Goal: Task Accomplishment & Management: Manage account settings

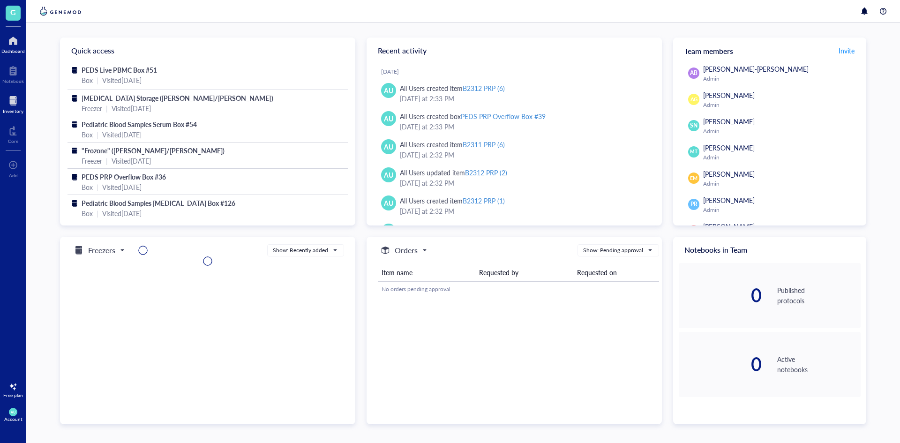
click at [22, 99] on div at bounding box center [13, 100] width 21 height 15
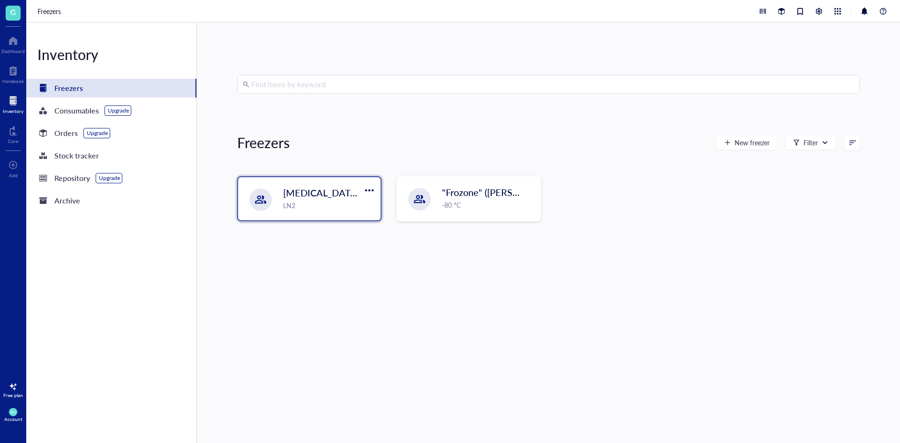
click at [338, 196] on span "[MEDICAL_DATA] Storage ([PERSON_NAME]/[PERSON_NAME])" at bounding box center [418, 192] width 271 height 13
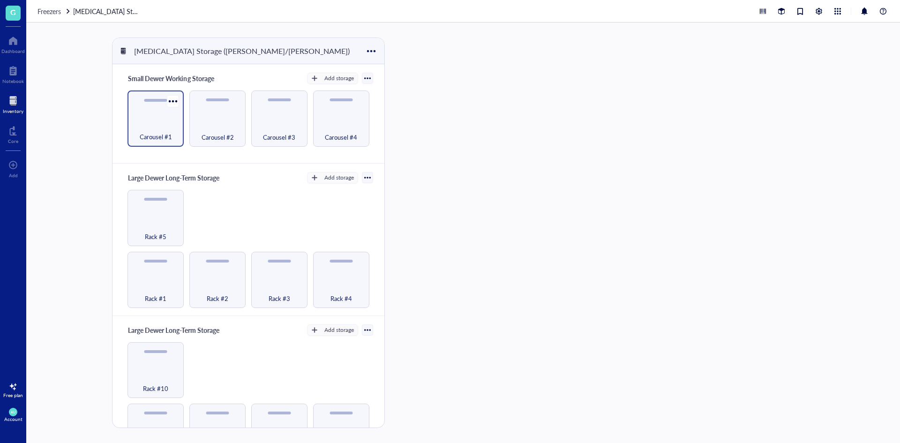
click at [132, 121] on div "Carousel #1" at bounding box center [156, 118] width 56 height 56
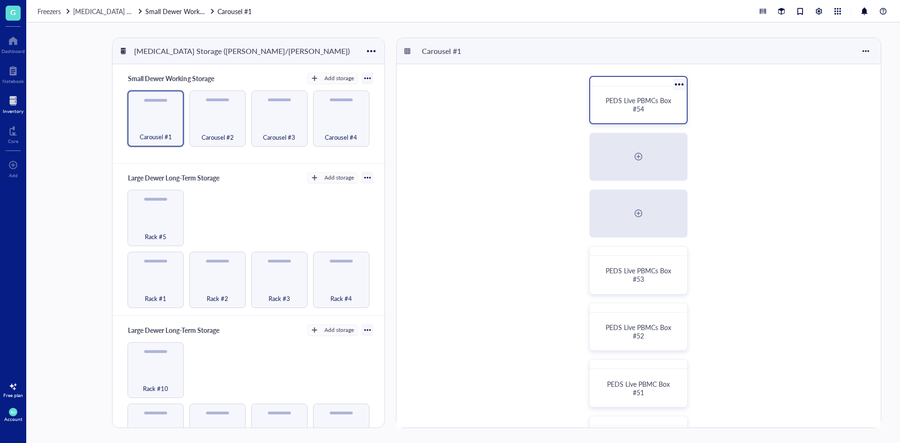
click at [624, 117] on div "PEDS Live PBMCs Box #54" at bounding box center [638, 105] width 89 height 30
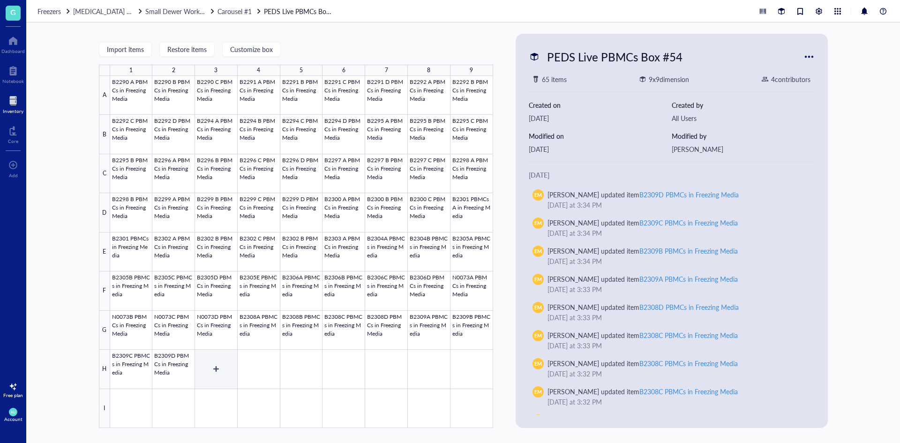
click at [212, 369] on div at bounding box center [301, 252] width 383 height 352
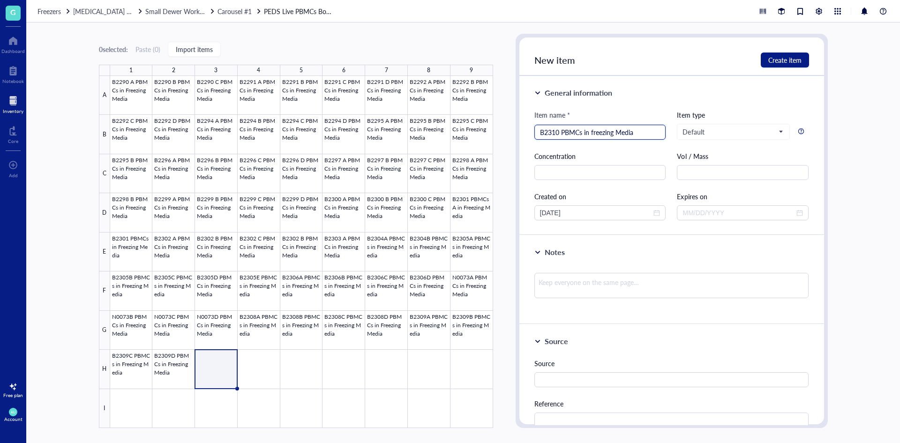
click at [594, 134] on input "B2310 PBMCs in freezing Media" at bounding box center [600, 132] width 120 height 14
click at [559, 135] on input "B2310 PBMCs in Freezing Media" at bounding box center [600, 132] width 120 height 14
type input "B2310 A PBMCs in Freezing Media"
click at [782, 57] on span "Create item" at bounding box center [784, 60] width 33 height 8
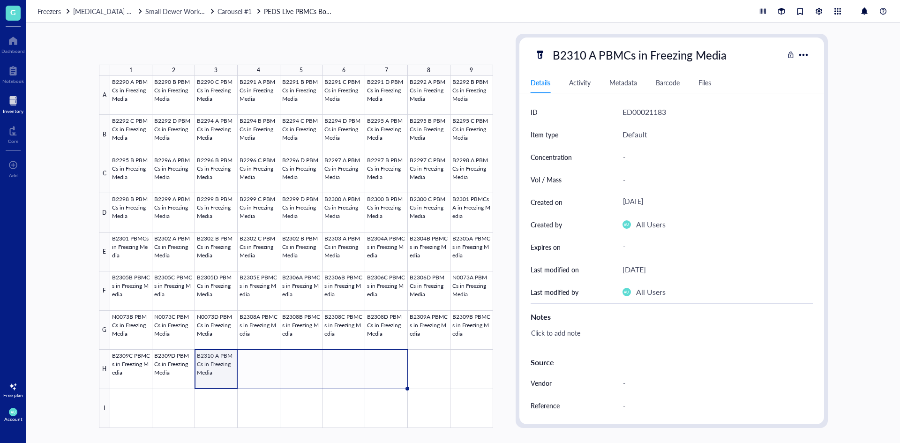
drag, startPoint x: 237, startPoint y: 387, endPoint x: 367, endPoint y: 386, distance: 129.9
click at [0, 0] on div "B2290 A PBMCs in Freezing Media B2290 B PBMCs in Freezing Media B2290 C PBMCs i…" at bounding box center [0, 0] width 0 height 0
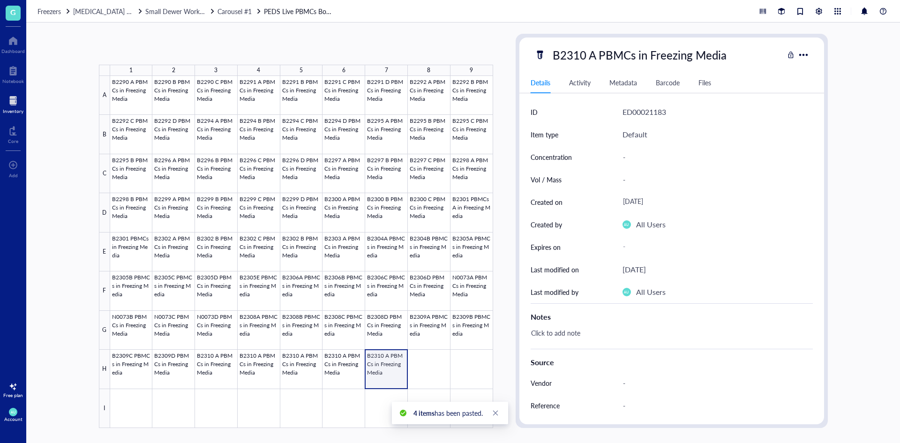
click at [386, 369] on div at bounding box center [301, 252] width 383 height 352
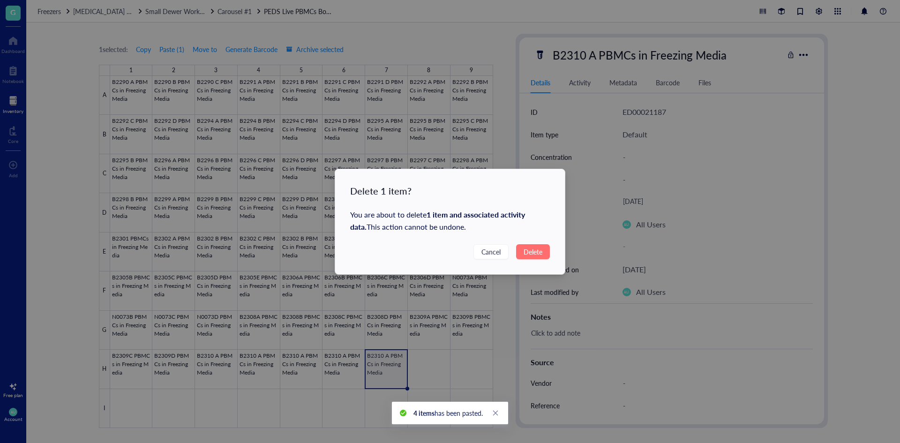
click at [535, 251] on span "Delete" at bounding box center [533, 252] width 19 height 10
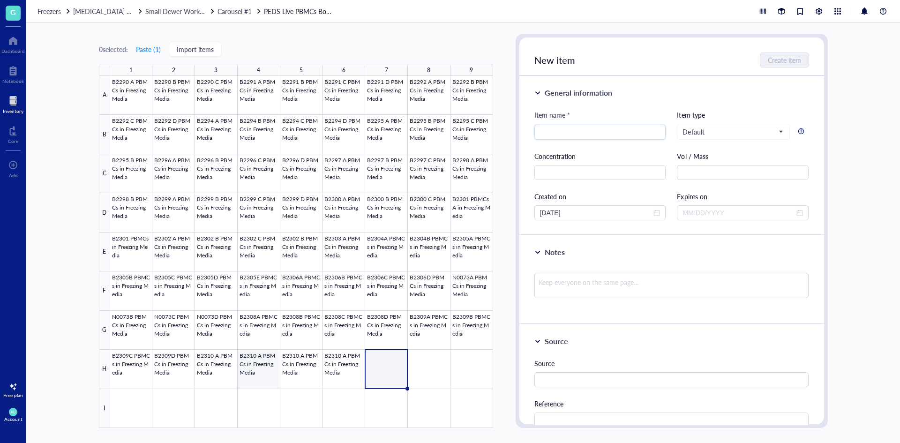
click at [245, 362] on div at bounding box center [301, 252] width 383 height 352
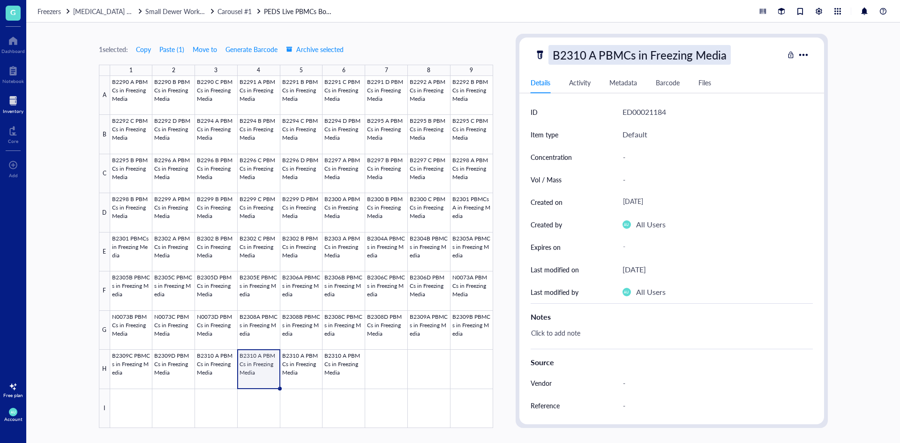
click at [612, 52] on div "B2310 A PBMCs in Freezing Media" at bounding box center [639, 55] width 182 height 20
click at [594, 59] on input "B2310 A PBMCs in Freezing Media" at bounding box center [657, 54] width 217 height 19
type input "B2310 B PBMCs in Freezing Media"
click at [302, 368] on div at bounding box center [301, 252] width 383 height 352
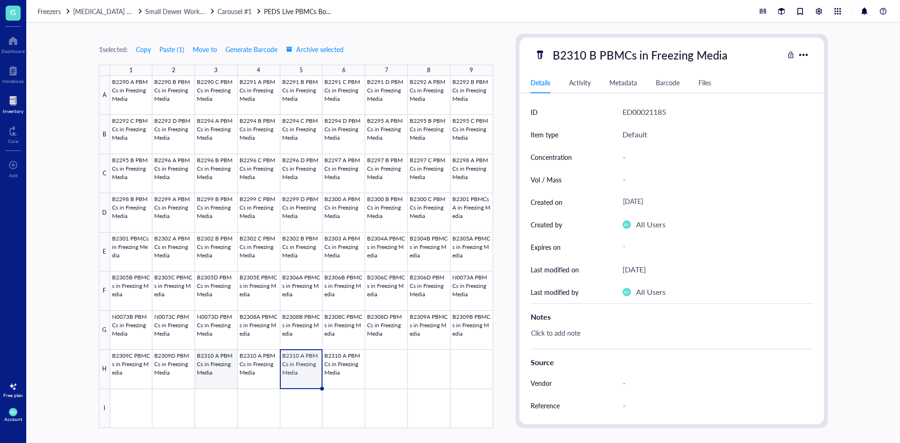
click at [211, 372] on div at bounding box center [301, 252] width 383 height 352
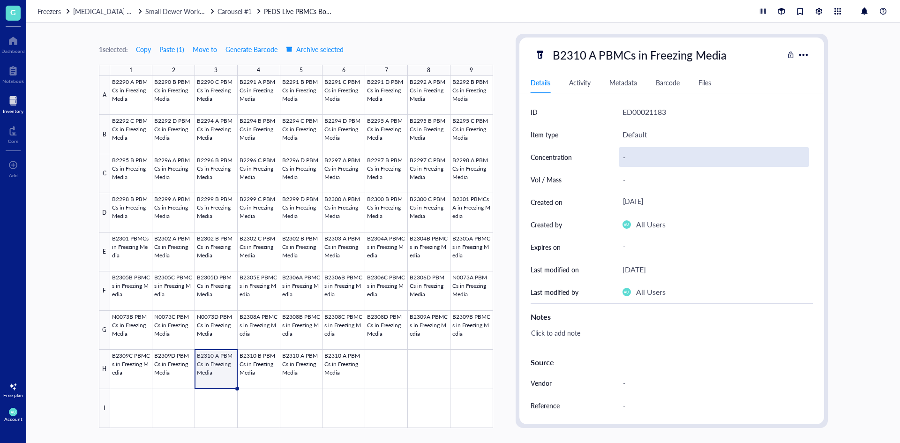
click at [646, 158] on div "-" at bounding box center [714, 157] width 190 height 20
type input "2.53E6"
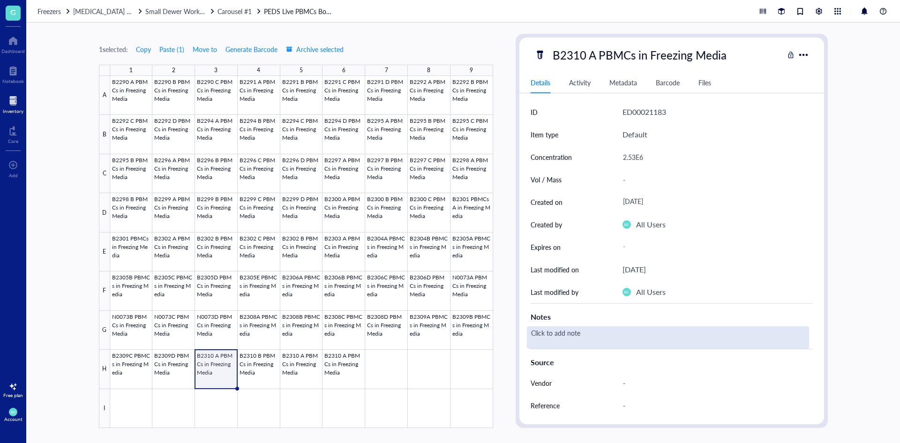
click at [584, 341] on div "Click to add note" at bounding box center [668, 337] width 282 height 23
click at [583, 341] on div "Click to add note" at bounding box center [668, 337] width 282 height 23
type textarea "98.6% viability"
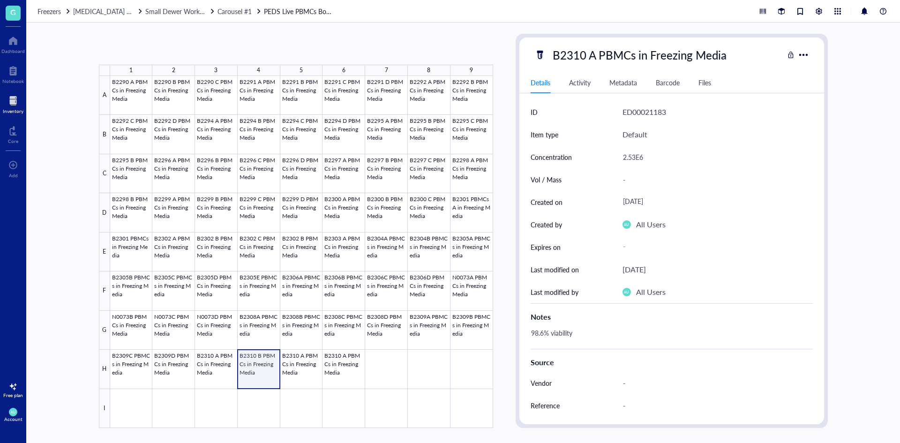
click at [271, 367] on div at bounding box center [301, 252] width 383 height 352
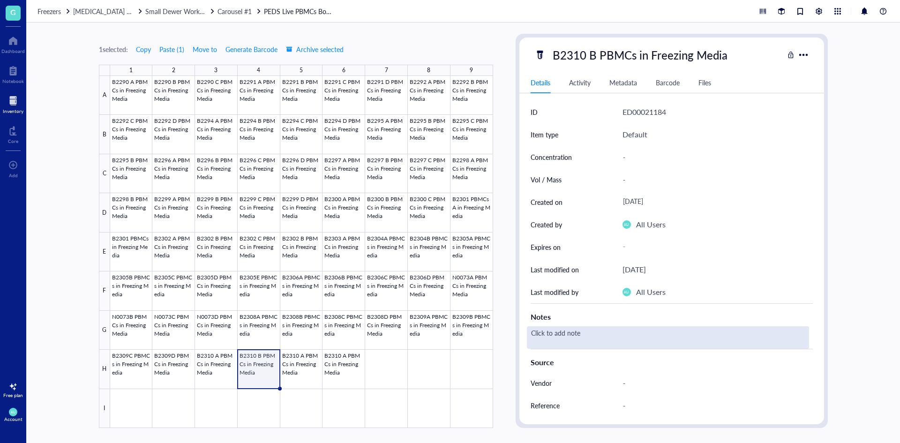
click at [579, 331] on div "Click to add note" at bounding box center [668, 337] width 282 height 23
type textarea "98.5% viability"
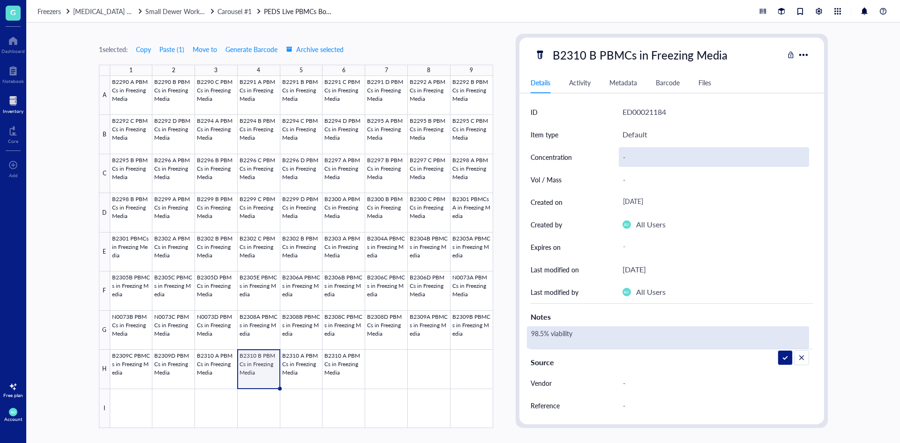
click at [639, 155] on div "-" at bounding box center [714, 157] width 190 height 20
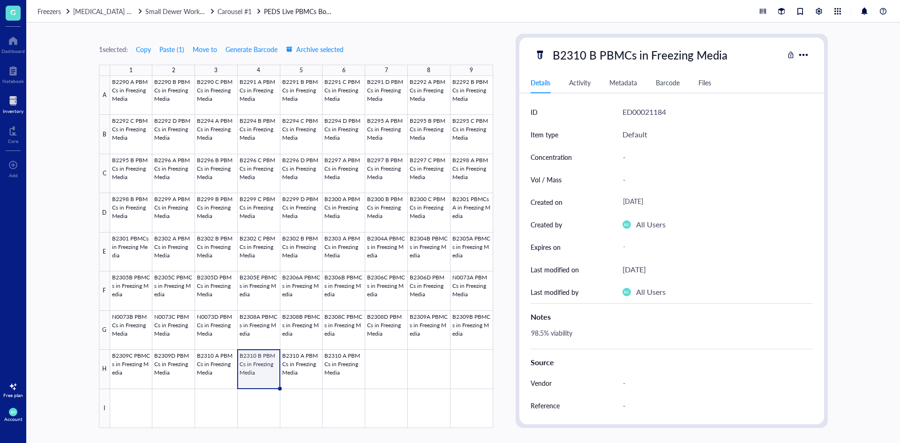
click at [639, 155] on div "-" at bounding box center [714, 157] width 190 height 20
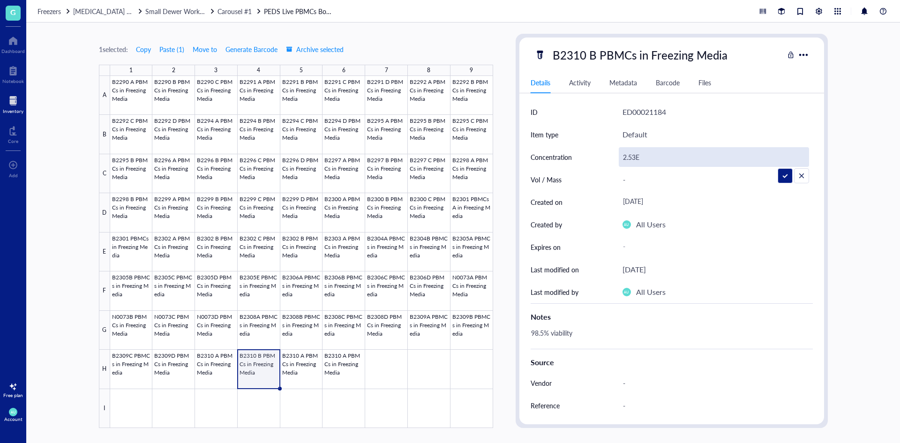
type input "2.53E6"
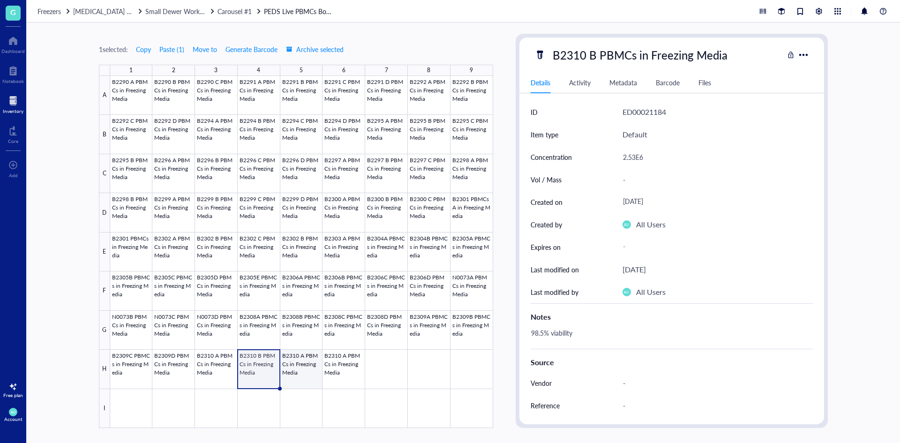
click at [289, 375] on div at bounding box center [301, 252] width 383 height 352
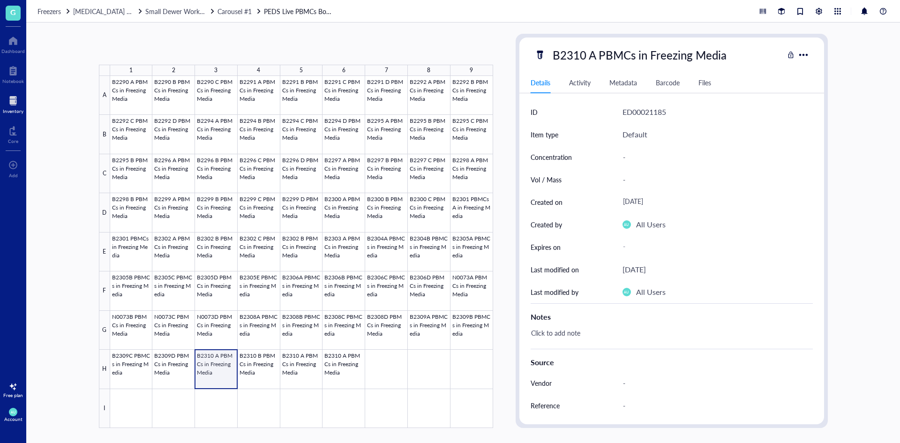
click at [214, 375] on div at bounding box center [301, 252] width 383 height 352
click at [263, 376] on div at bounding box center [301, 252] width 383 height 352
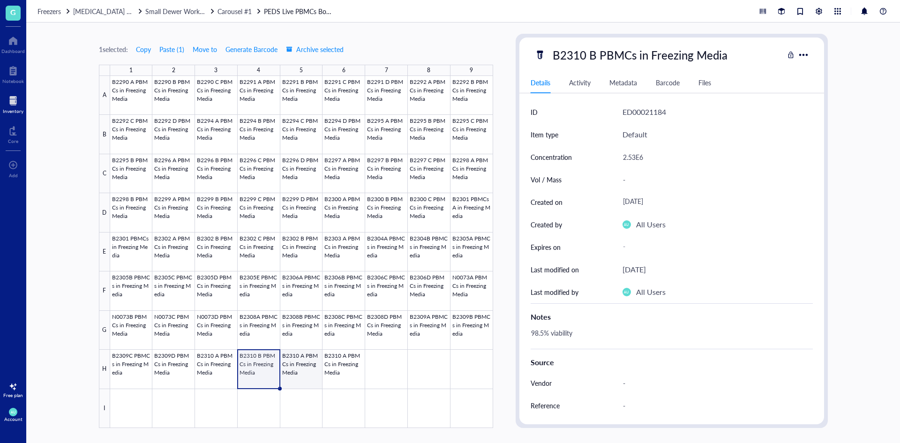
click at [300, 374] on div at bounding box center [301, 252] width 383 height 352
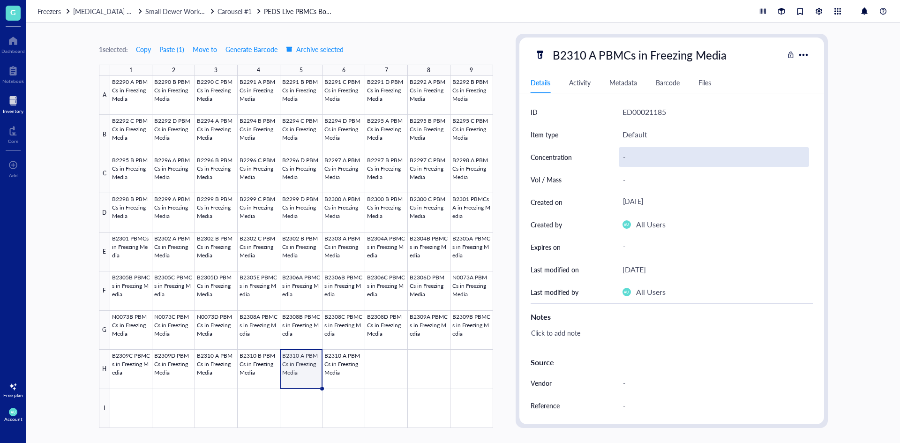
click at [647, 148] on div "-" at bounding box center [714, 157] width 190 height 20
type input "2.41E6"
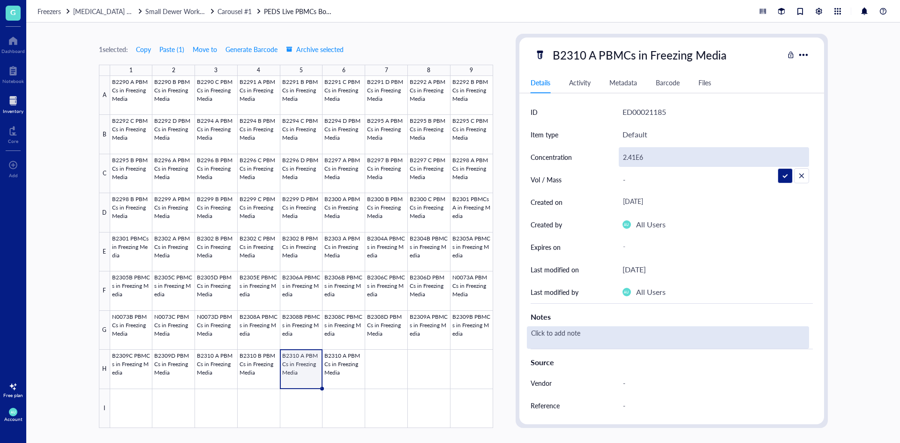
click at [592, 338] on div "Click to add note" at bounding box center [668, 337] width 282 height 23
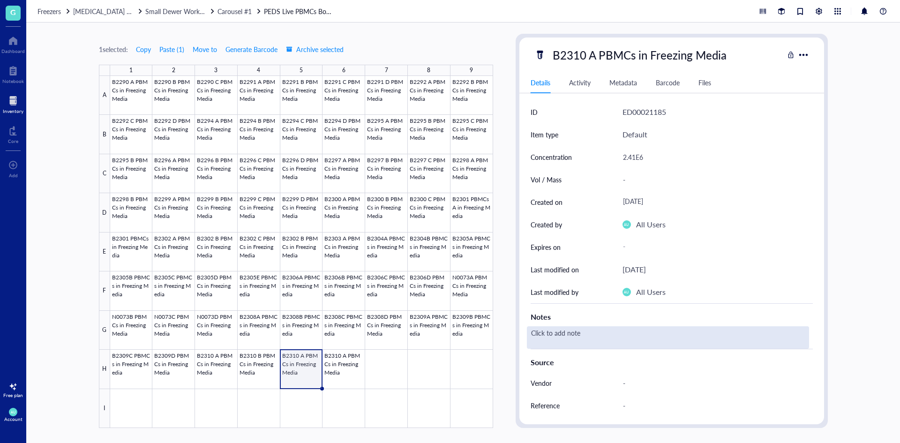
click at [569, 334] on div "Click to add note" at bounding box center [668, 337] width 282 height 23
type textarea "98.8%"
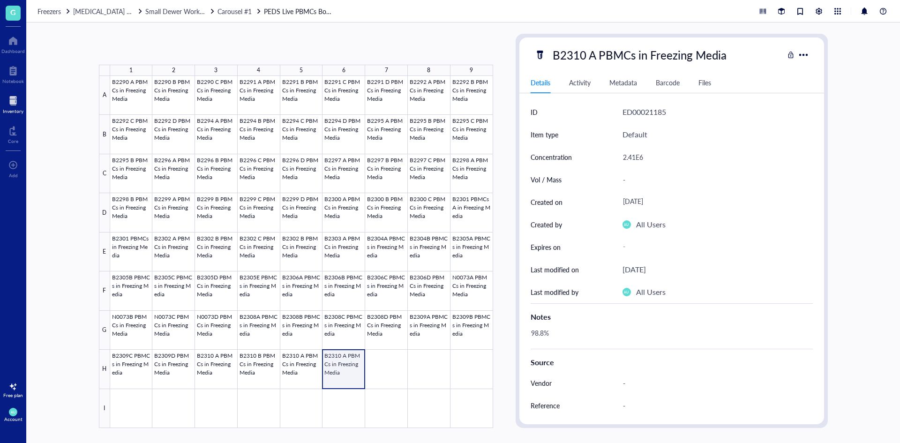
click at [350, 360] on div at bounding box center [301, 252] width 383 height 352
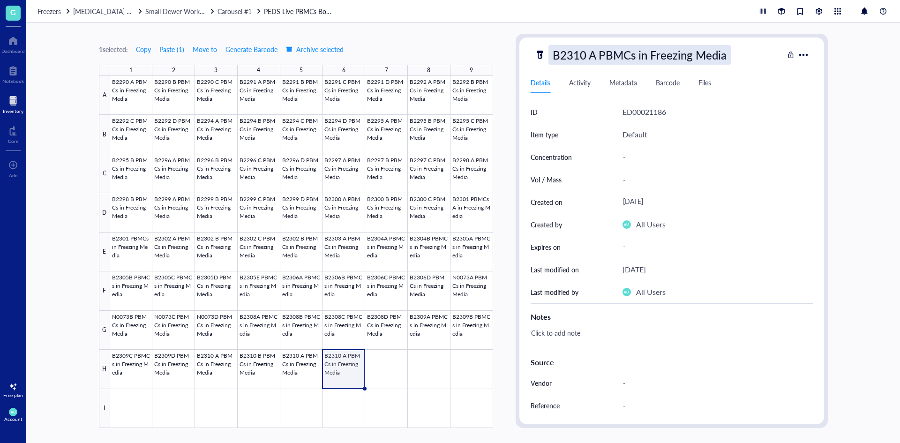
click at [586, 48] on div "B2310 A PBMCs in Freezing Media" at bounding box center [639, 55] width 182 height 20
click at [586, 52] on input "B2310 A PBMCs in Freezing Media" at bounding box center [657, 54] width 217 height 19
type input "B2311 A PBMCs in Freezing Media"
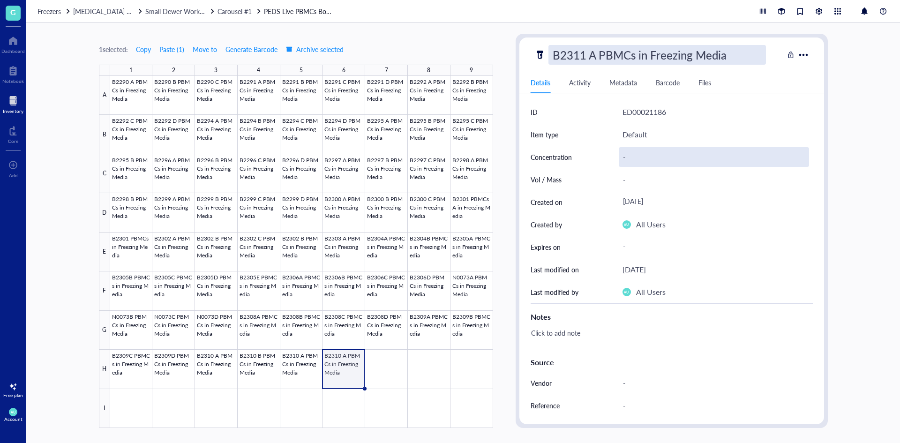
click at [652, 154] on div "-" at bounding box center [714, 157] width 190 height 20
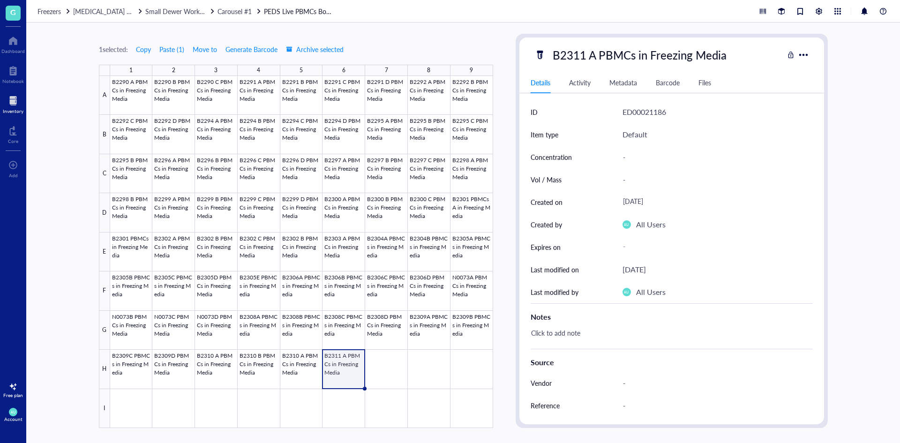
click at [652, 154] on div "-" at bounding box center [714, 157] width 190 height 20
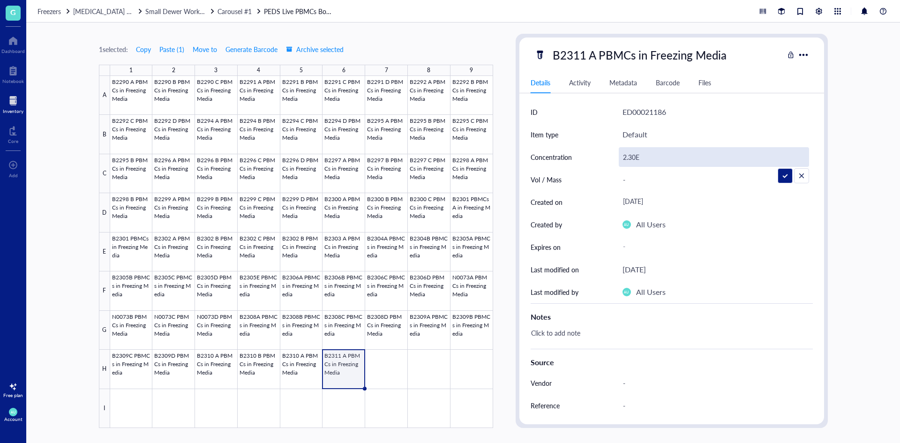
type input "2.30E6"
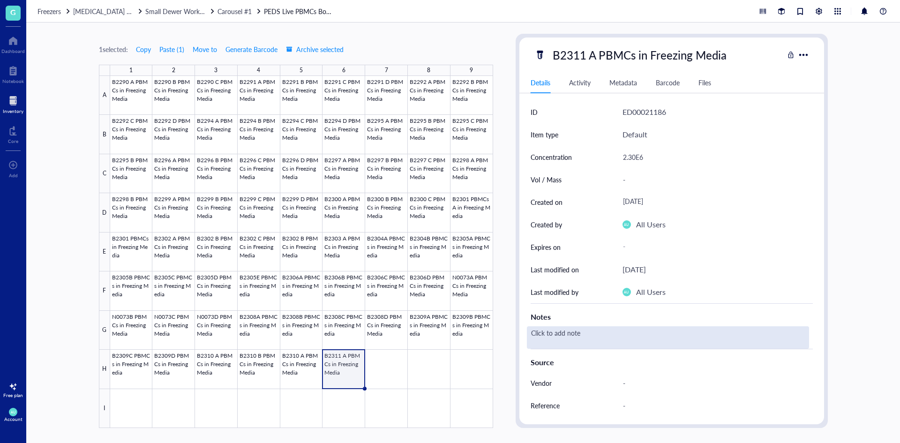
click at [574, 329] on div "Click to add note" at bounding box center [668, 337] width 282 height 23
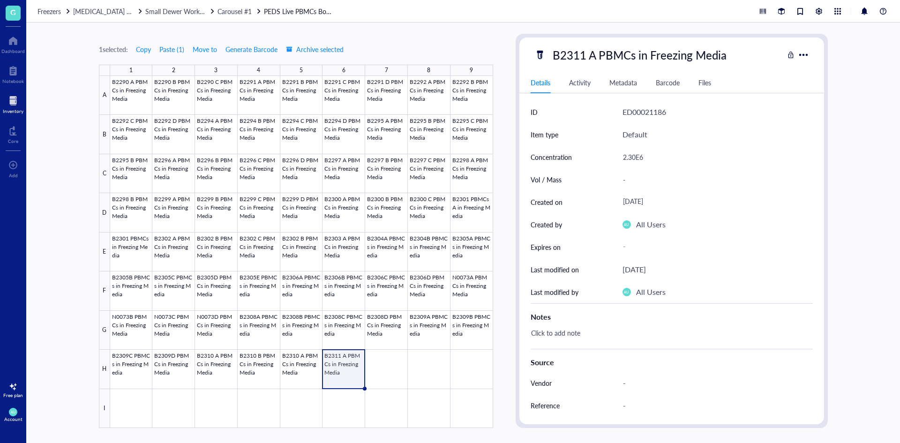
click at [574, 329] on div "Click to add note" at bounding box center [668, 337] width 282 height 23
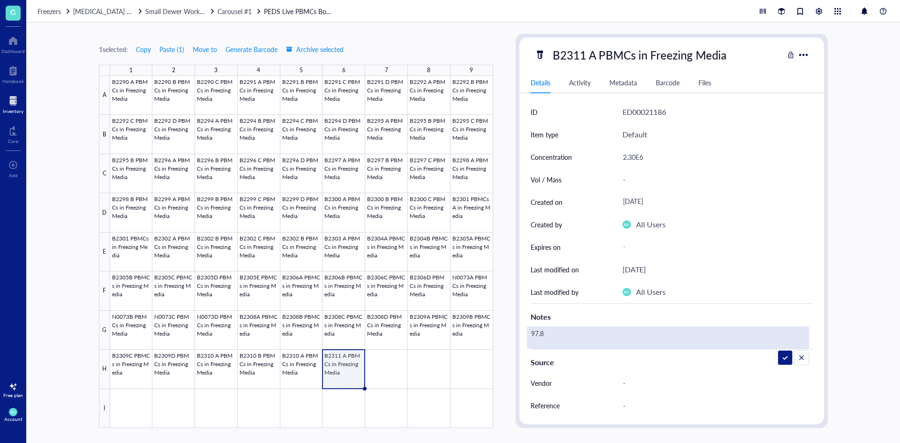
type textarea "97.8%"
click at [589, 331] on div "97.8%" at bounding box center [668, 337] width 282 height 23
type textarea "97.8% viability"
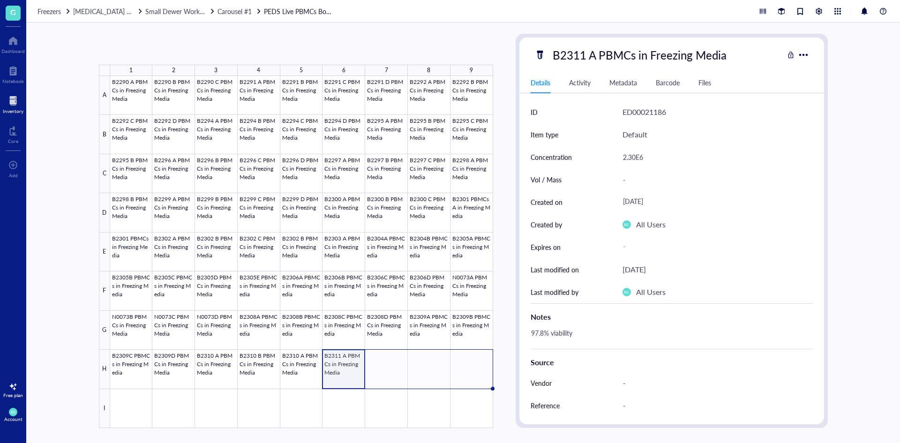
drag, startPoint x: 363, startPoint y: 388, endPoint x: 465, endPoint y: 386, distance: 102.2
click at [0, 0] on div "B2290 A PBMCs in Freezing Media B2290 B PBMCs in Freezing Media B2290 C PBMCs i…" at bounding box center [0, 0] width 0 height 0
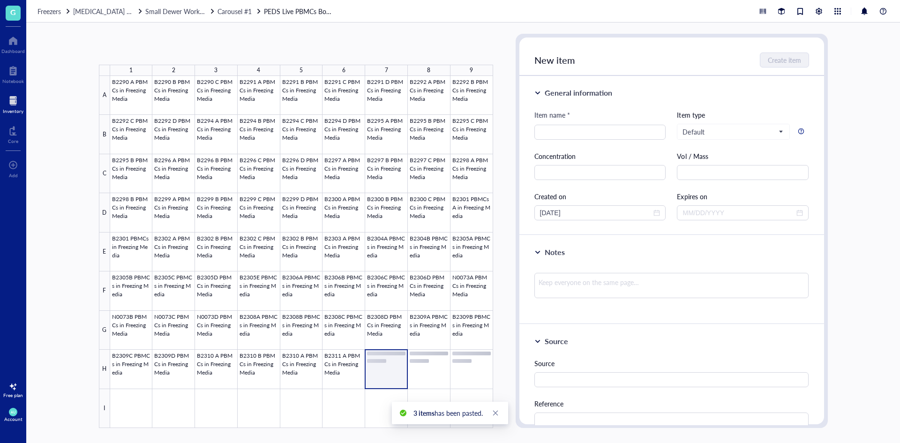
click at [383, 376] on div at bounding box center [301, 252] width 383 height 352
click at [335, 372] on div at bounding box center [301, 252] width 383 height 352
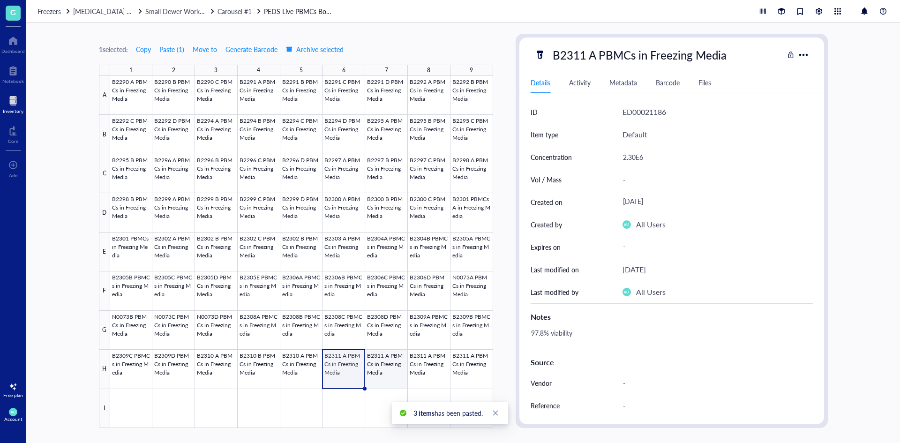
click at [380, 370] on div at bounding box center [301, 252] width 383 height 352
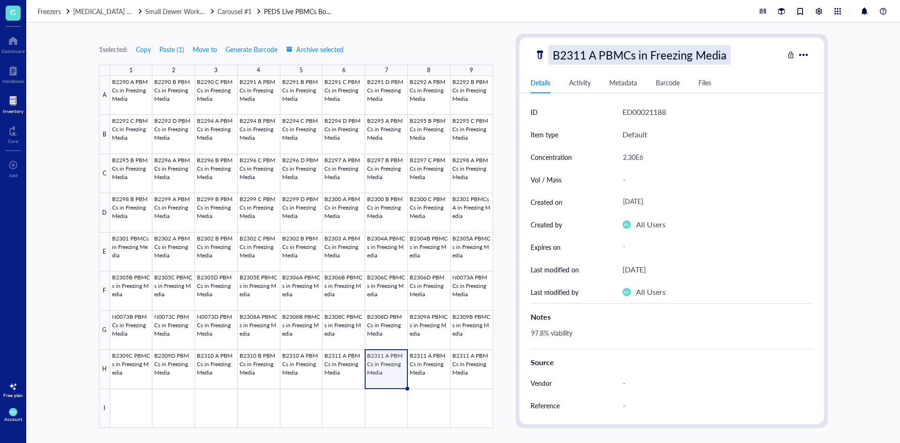
click at [589, 57] on div "B2311 A PBMCs in Freezing Media" at bounding box center [639, 55] width 182 height 20
click at [594, 54] on input "B2311 A PBMCs in Freezing Media" at bounding box center [657, 54] width 217 height 19
type input "B2311 B PBMCs in Freezing Media"
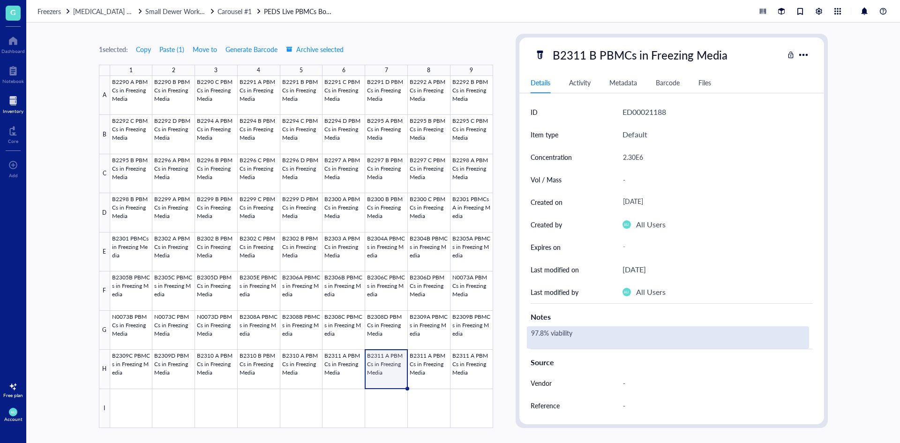
click at [552, 335] on div "97.8% viability" at bounding box center [668, 337] width 282 height 23
click at [544, 332] on div "97.8% viability" at bounding box center [668, 337] width 282 height 23
click at [545, 332] on textarea "97.8% viability" at bounding box center [581, 337] width 109 height 21
type textarea "96.4% viability"
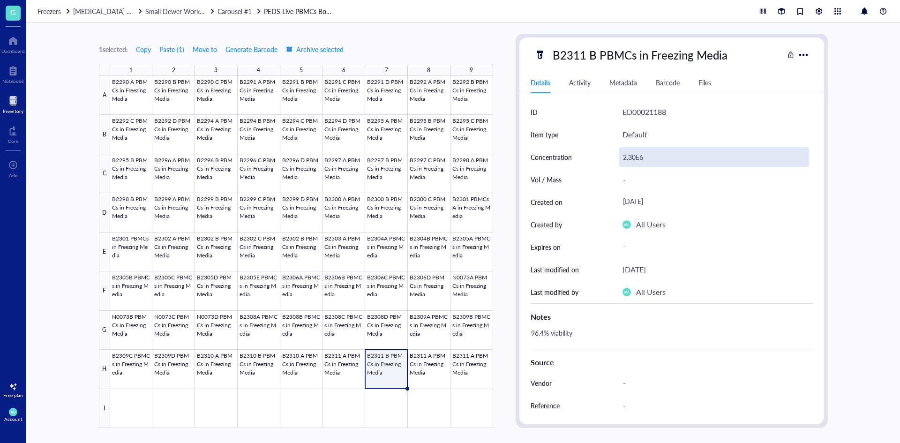
click at [631, 159] on div "2.30E6" at bounding box center [714, 157] width 190 height 20
click at [633, 158] on input "2.30E6" at bounding box center [713, 157] width 189 height 19
click at [634, 158] on input "2.30E6" at bounding box center [713, 157] width 189 height 19
type input "2.52E6"
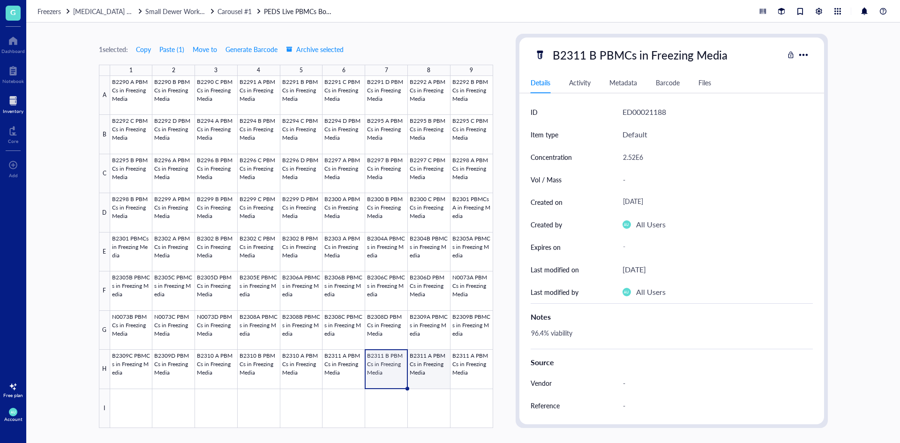
click at [442, 373] on div at bounding box center [301, 252] width 383 height 352
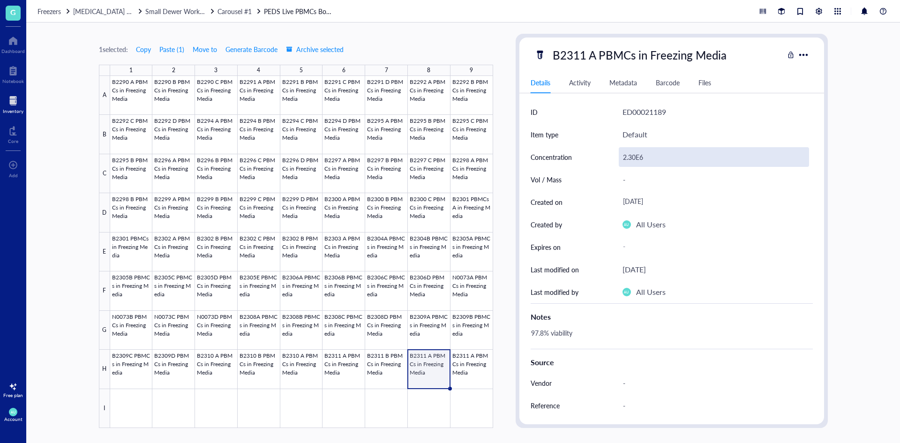
click at [635, 159] on div "2.30E6" at bounding box center [714, 157] width 190 height 20
click at [635, 159] on input "2.30E6" at bounding box center [713, 157] width 189 height 19
click at [636, 159] on input "2.30E6" at bounding box center [713, 157] width 189 height 19
type input "2.13E6"
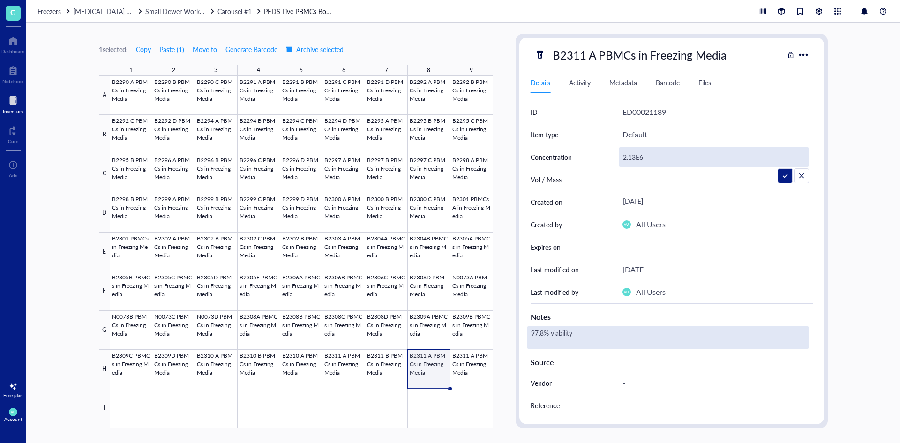
click at [551, 339] on div "97.8% viability" at bounding box center [668, 337] width 282 height 23
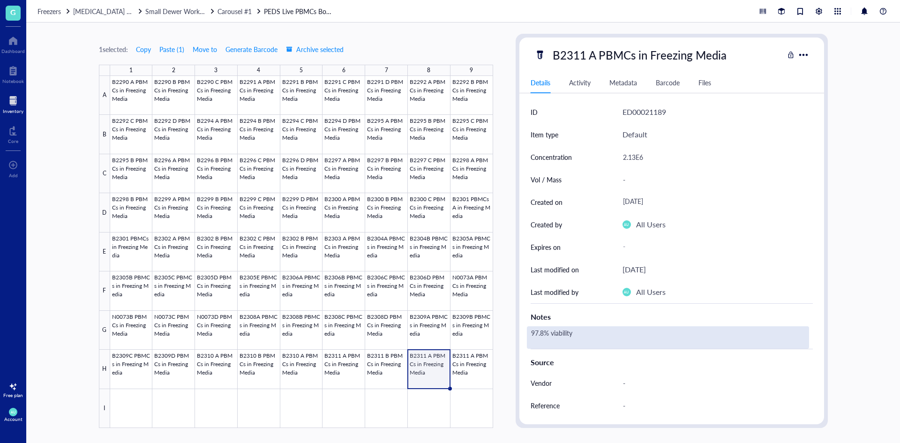
click at [541, 331] on div "97.8% viability" at bounding box center [668, 337] width 282 height 23
click at [543, 331] on textarea "97.8% viability" at bounding box center [581, 337] width 109 height 21
type textarea "2.13% viability"
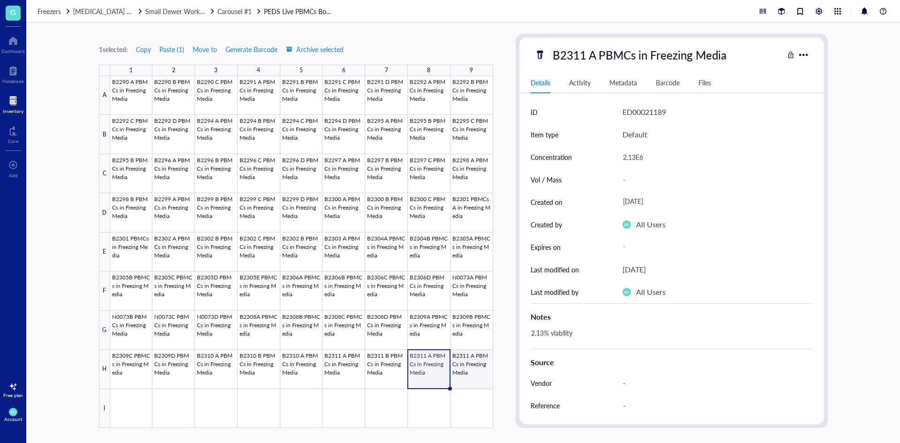
click at [474, 374] on div at bounding box center [301, 252] width 383 height 352
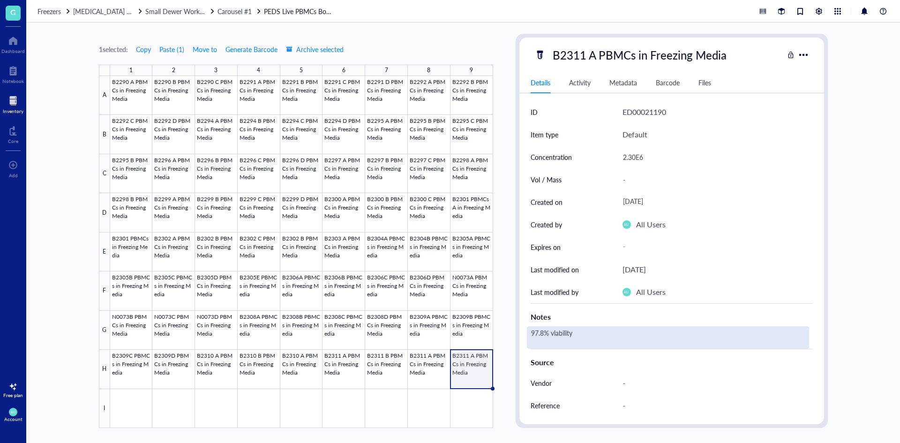
click at [532, 337] on div "97.8% viability" at bounding box center [668, 337] width 282 height 23
click at [543, 333] on textarea "97.8% viability" at bounding box center [581, 337] width 109 height 21
click at [415, 369] on div at bounding box center [301, 252] width 383 height 352
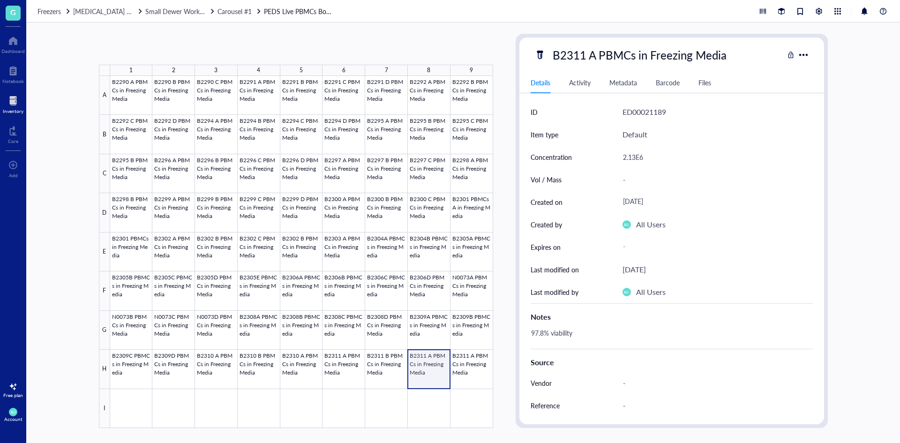
click at [443, 374] on div at bounding box center [301, 252] width 383 height 352
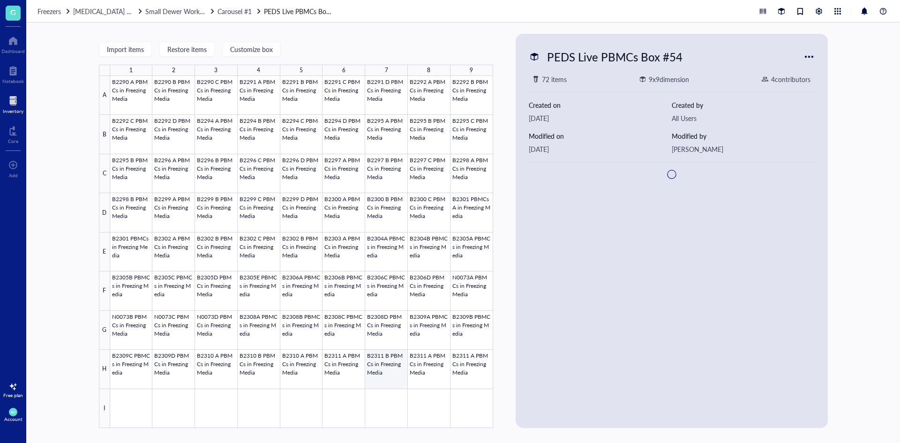
click at [385, 363] on div at bounding box center [301, 252] width 383 height 352
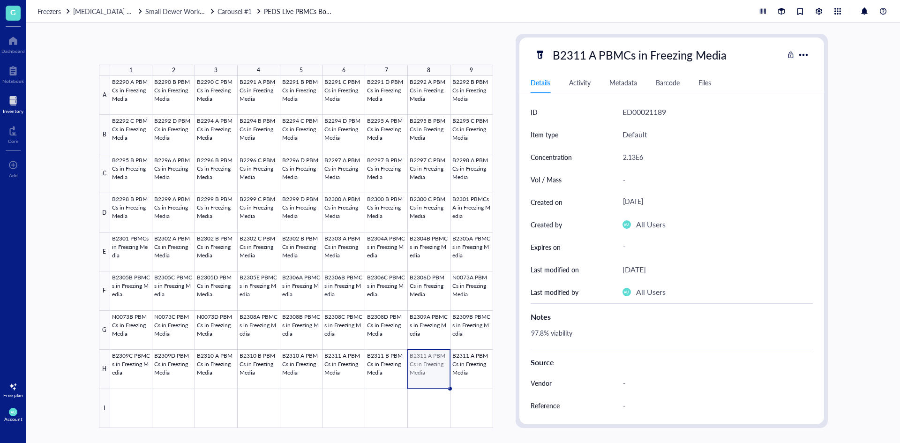
click at [436, 361] on div at bounding box center [301, 252] width 383 height 352
click at [392, 365] on div at bounding box center [301, 252] width 383 height 352
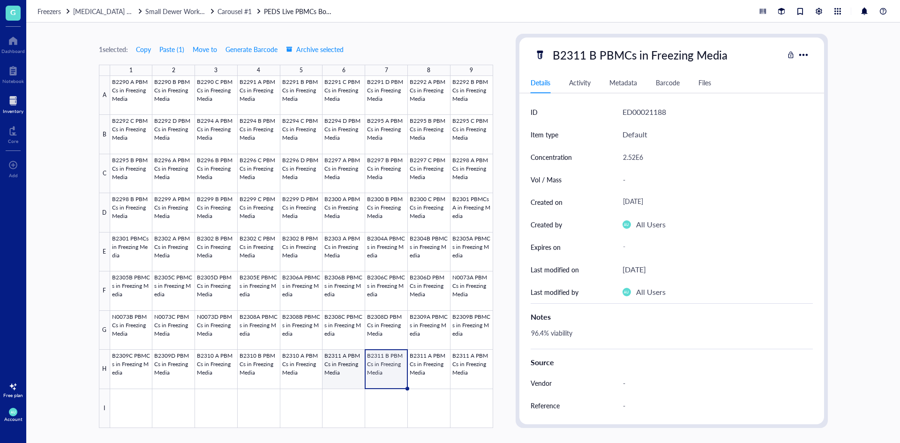
click at [352, 368] on div at bounding box center [301, 252] width 383 height 352
click at [383, 368] on div at bounding box center [301, 252] width 383 height 352
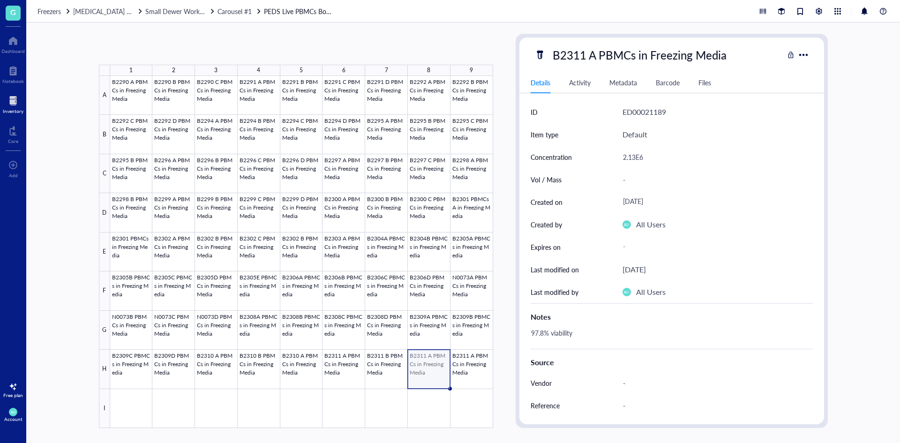
click at [436, 361] on div at bounding box center [301, 252] width 383 height 352
click at [471, 354] on div at bounding box center [301, 252] width 383 height 352
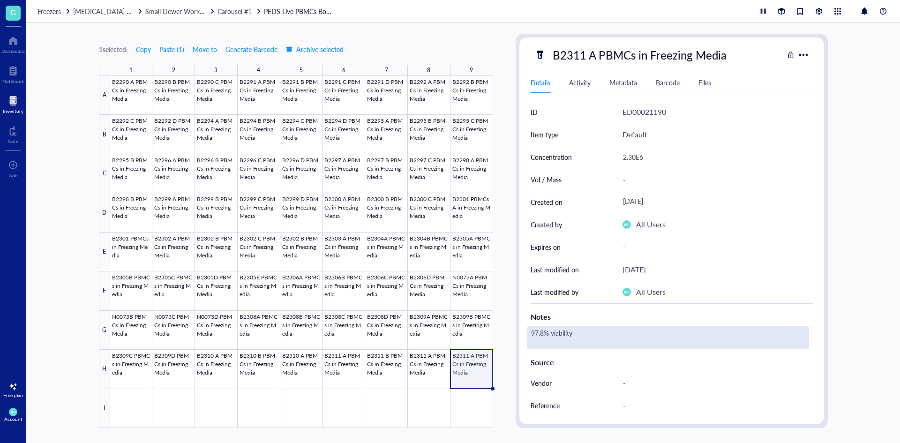
click at [539, 334] on div "97.8% viability" at bounding box center [668, 337] width 282 height 23
click at [545, 331] on textarea "97.8% viability" at bounding box center [581, 337] width 109 height 21
type textarea "97.1% viability"
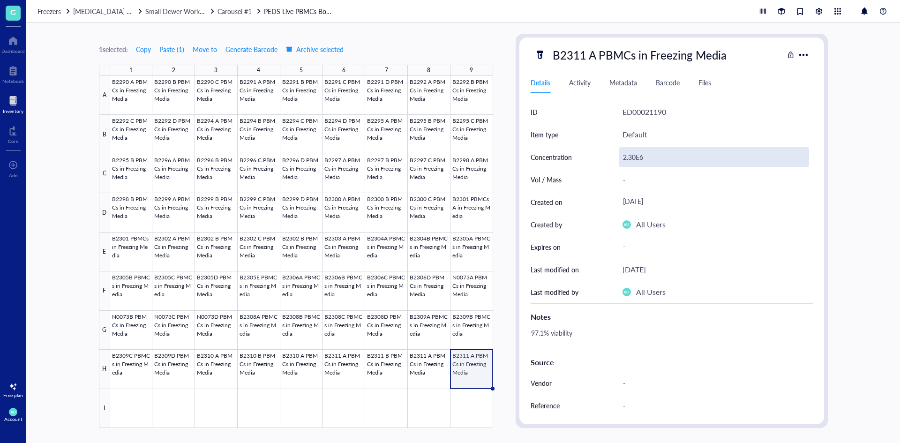
click at [627, 154] on div "2.30E6" at bounding box center [714, 157] width 190 height 20
click at [637, 159] on input "2.30E6" at bounding box center [713, 157] width 189 height 19
type input "2.18E6"
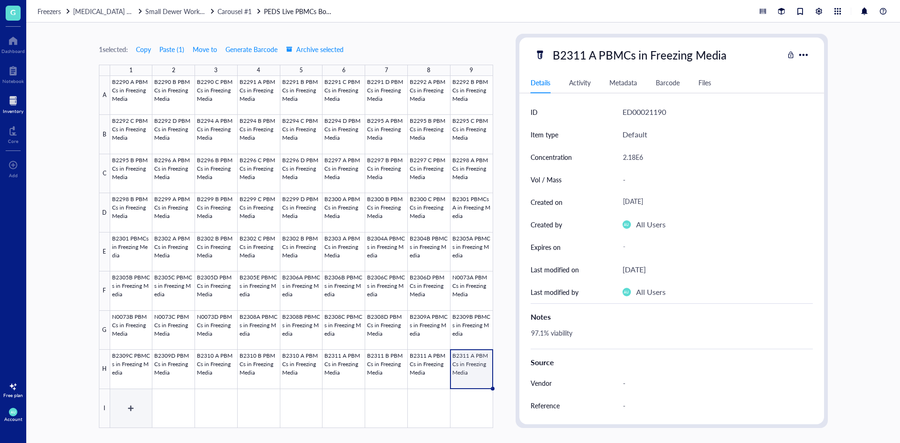
click at [136, 419] on div at bounding box center [301, 252] width 383 height 352
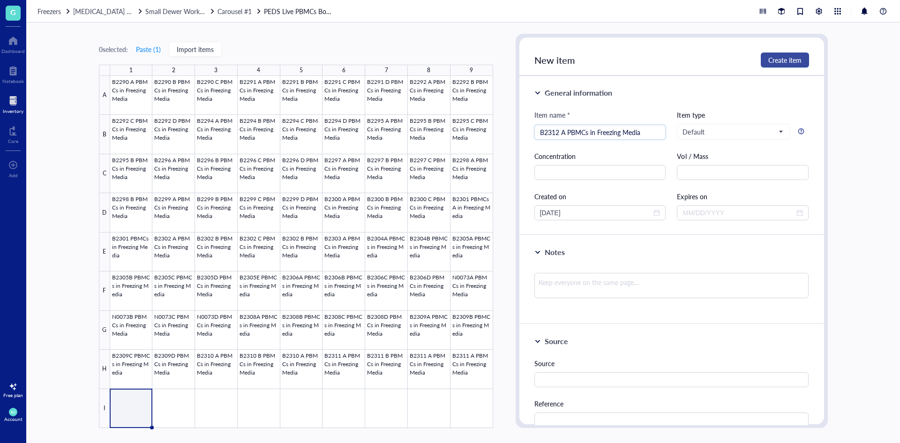
type input "B2312 A PBMCs in Freezing Media"
click at [792, 57] on span "Create item" at bounding box center [784, 60] width 33 height 8
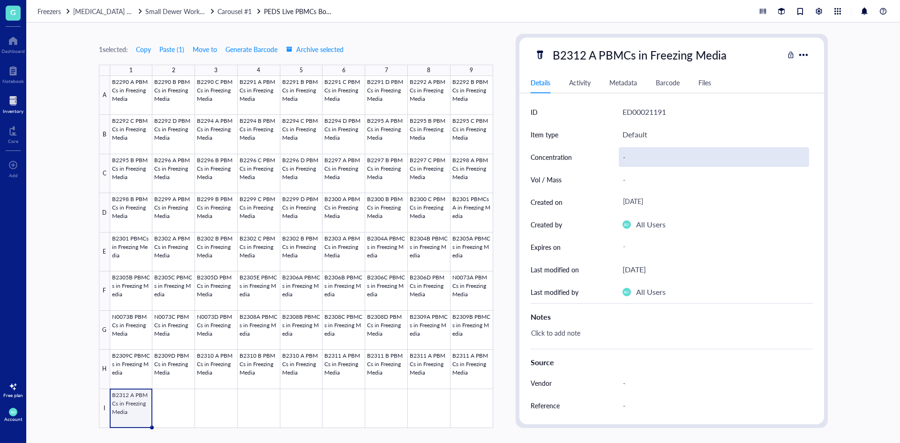
click at [640, 154] on div "-" at bounding box center [714, 157] width 190 height 20
type input "4.36E6"
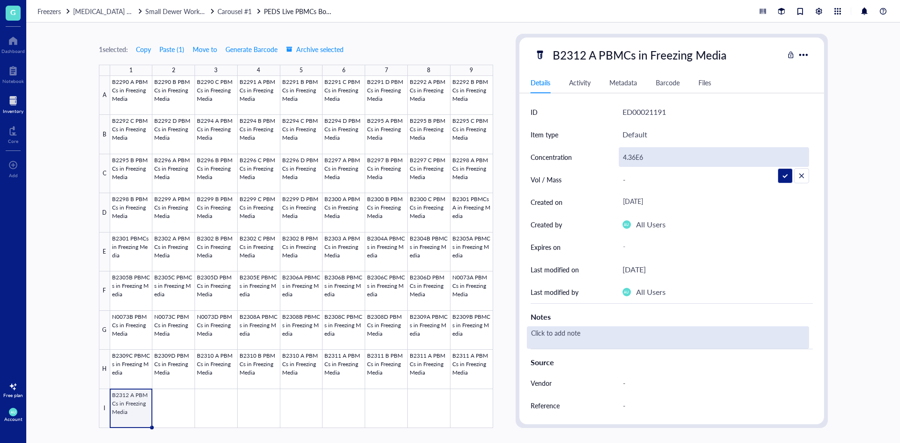
click at [579, 332] on div "Click to add note" at bounding box center [668, 337] width 282 height 23
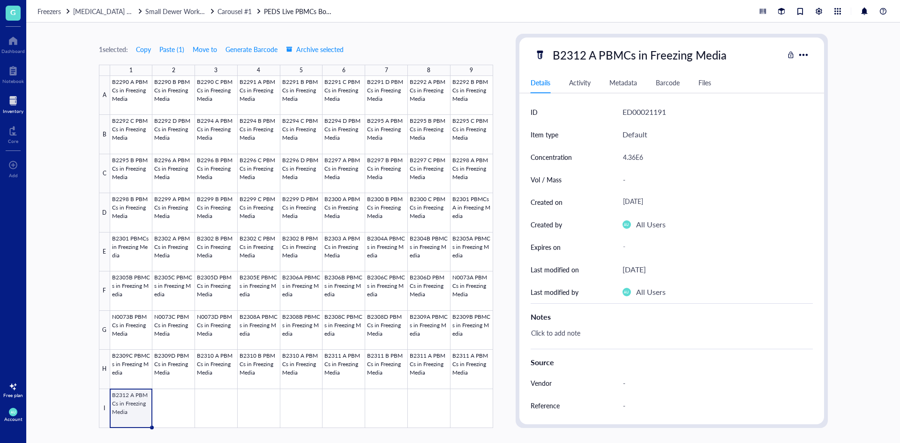
click at [579, 332] on div "Click to add note" at bounding box center [668, 337] width 282 height 23
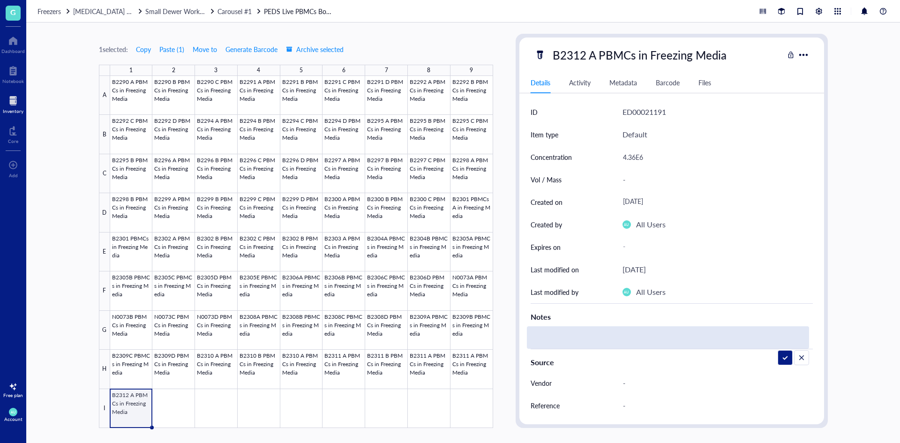
click at [579, 332] on textarea at bounding box center [553, 337] width 53 height 21
type textarea "4"
type textarea "98.7% viability"
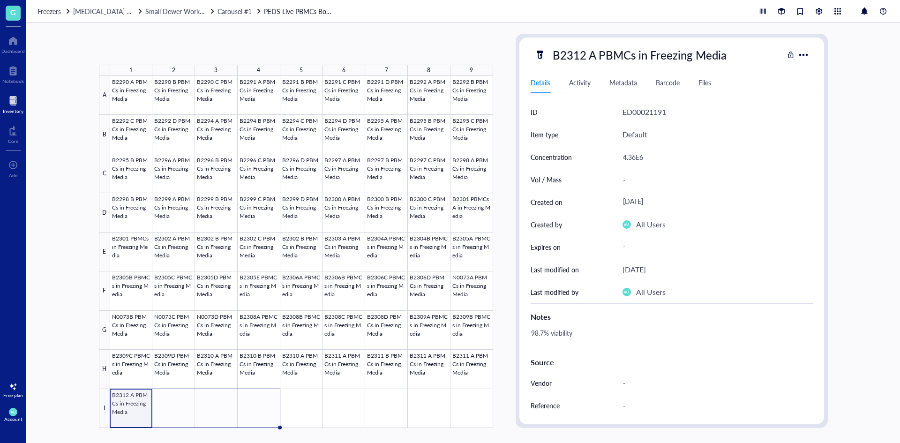
drag, startPoint x: 152, startPoint y: 428, endPoint x: 247, endPoint y: 420, distance: 94.6
click at [0, 0] on div "B2290 A PBMCs in Freezing Media B2290 B PBMCs in Freezing Media B2290 C PBMCs i…" at bounding box center [0, 0] width 0 height 0
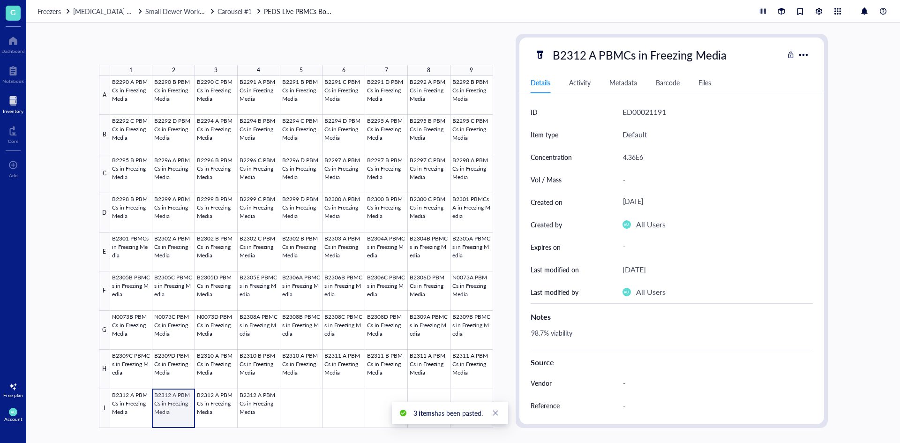
click at [162, 417] on div at bounding box center [301, 252] width 383 height 352
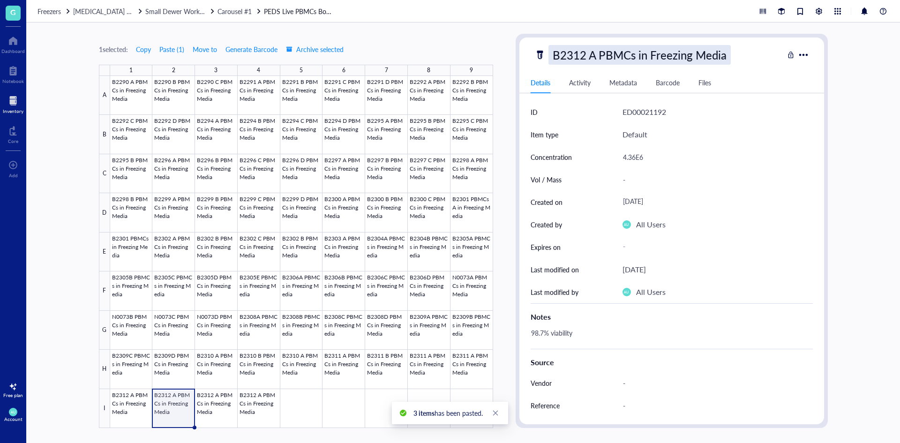
click at [588, 58] on div "B2312 A PBMCs in Freezing Media" at bounding box center [639, 55] width 182 height 20
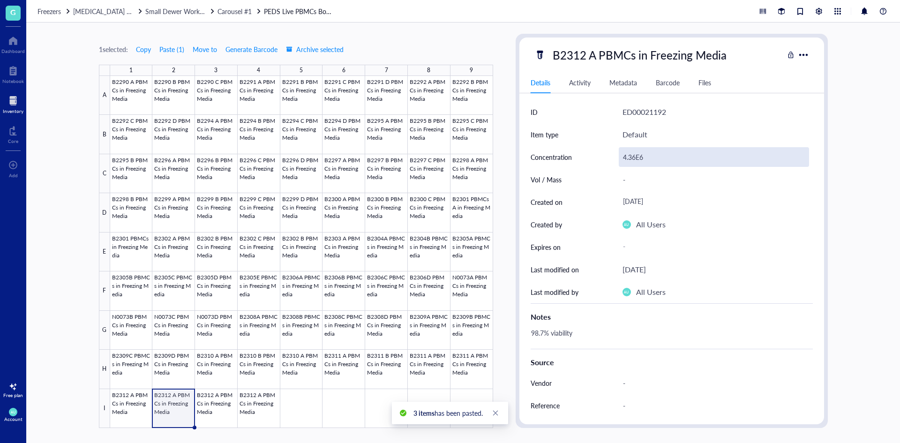
click at [630, 162] on div "4.36E6" at bounding box center [714, 157] width 190 height 20
click at [634, 156] on input "4.36E6" at bounding box center [713, 157] width 189 height 19
click at [636, 156] on input "4.36E6" at bounding box center [713, 157] width 189 height 19
type input "3.83E6"
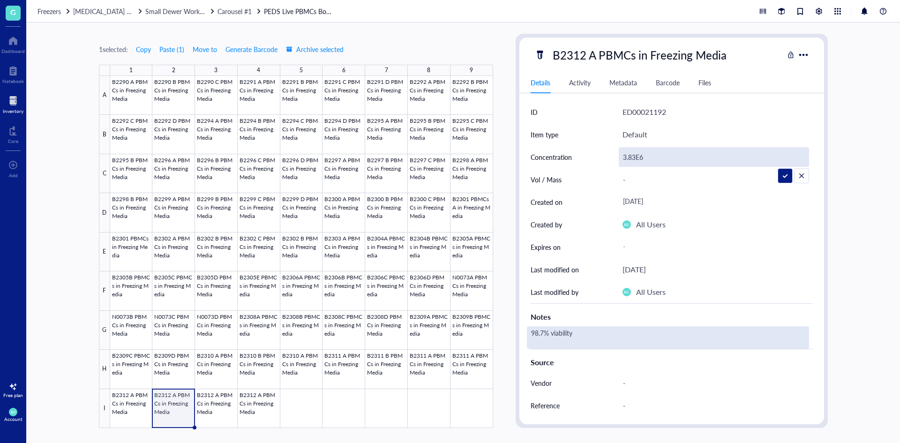
click at [554, 339] on div "98.7% viability" at bounding box center [668, 337] width 282 height 23
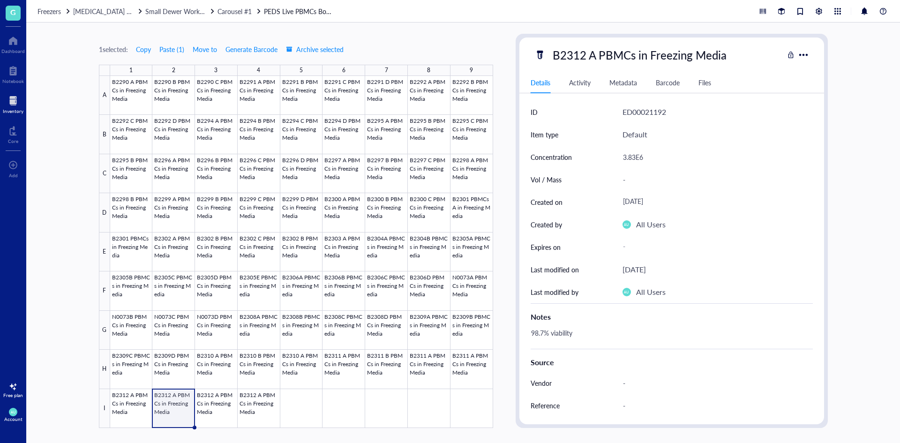
click at [547, 335] on div "98.7% viability" at bounding box center [668, 337] width 282 height 23
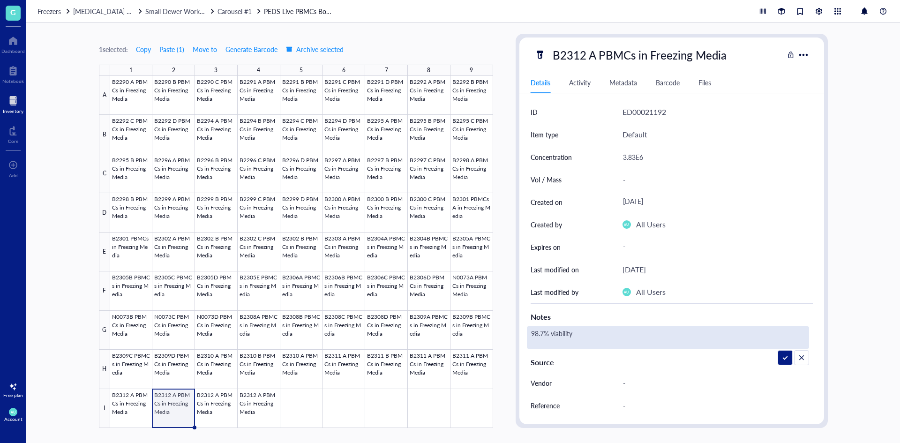
click at [544, 334] on textarea "98.7% viability" at bounding box center [581, 337] width 109 height 21
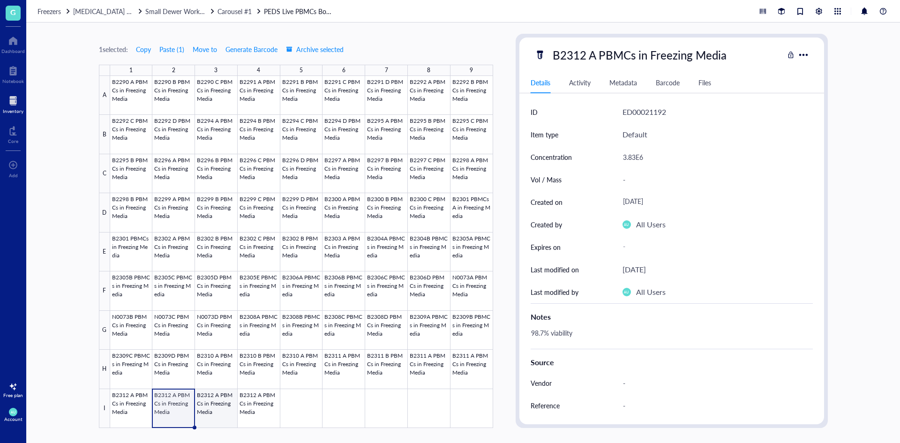
click at [229, 405] on div at bounding box center [301, 252] width 383 height 352
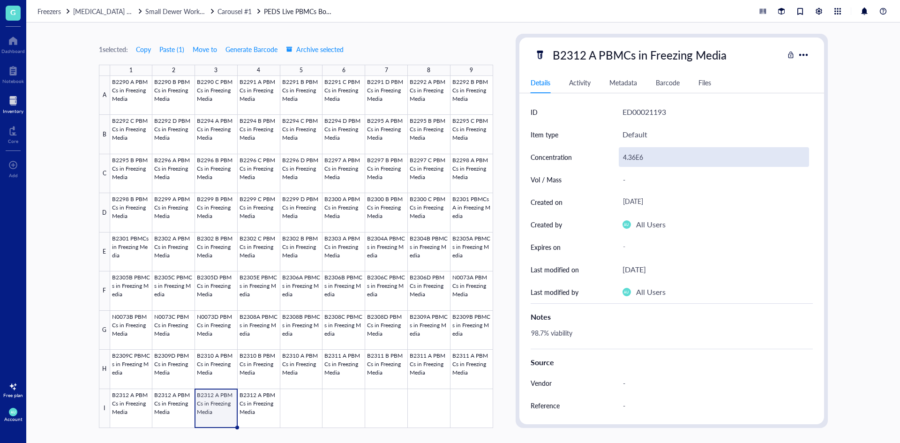
click at [624, 166] on div "4.36E6" at bounding box center [714, 157] width 190 height 20
click at [636, 159] on input "4.36E6" at bounding box center [713, 157] width 189 height 19
type input "3.54E6"
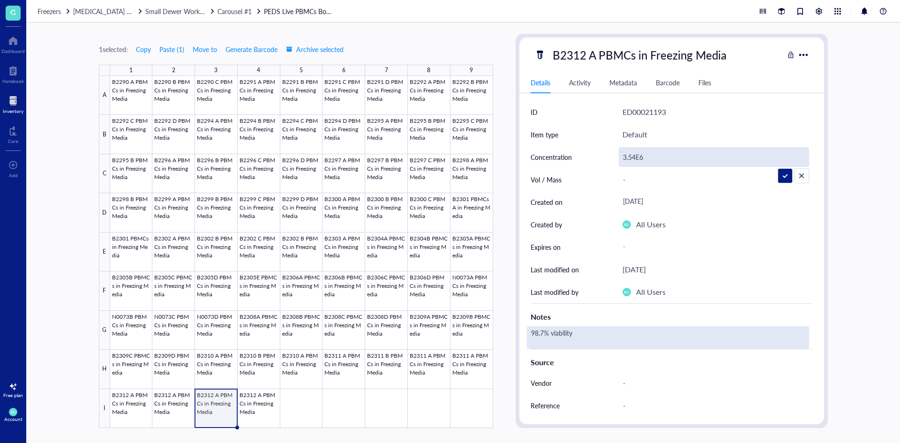
click at [552, 331] on div "98.7% viability" at bounding box center [668, 337] width 282 height 23
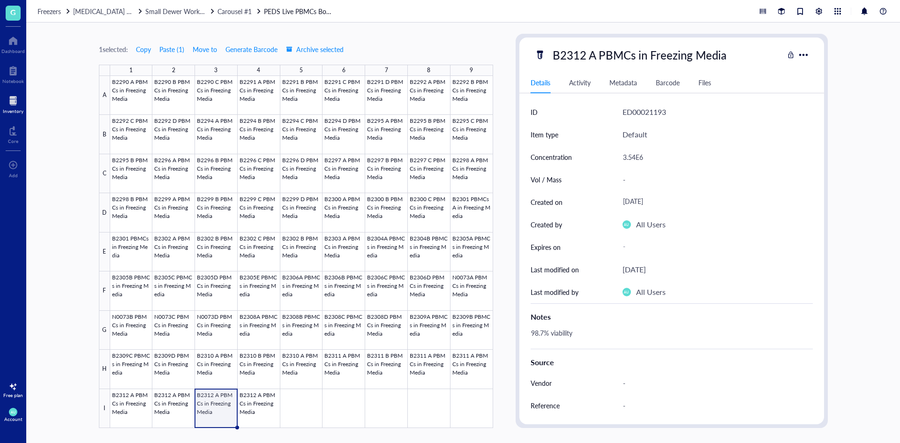
click at [546, 331] on div "98.7% viability" at bounding box center [668, 337] width 282 height 23
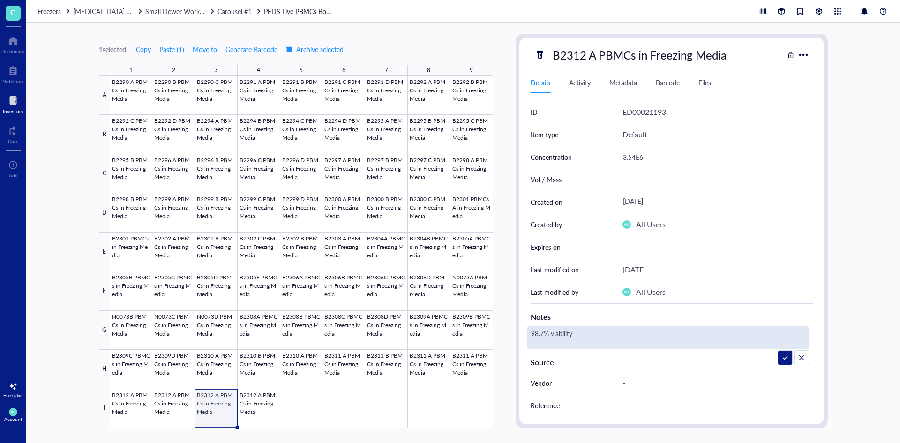
click at [544, 331] on textarea "98.7% viability" at bounding box center [581, 337] width 109 height 21
type textarea "97.9% viability"
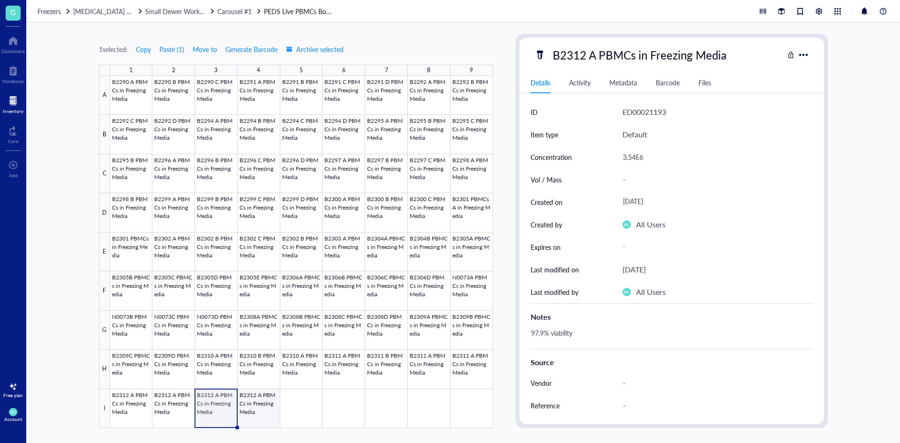
click at [256, 407] on div at bounding box center [301, 252] width 383 height 352
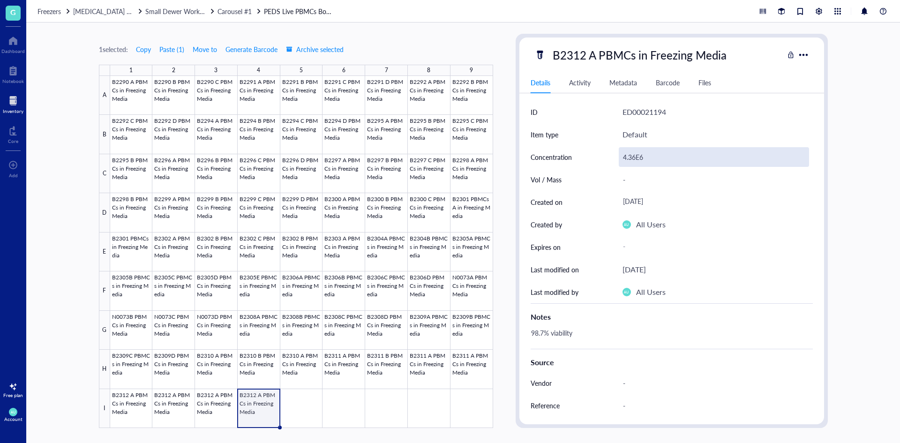
click at [643, 157] on div "4.36E6" at bounding box center [714, 157] width 190 height 20
click at [633, 157] on input "4.36E6" at bounding box center [713, 157] width 189 height 19
click at [634, 157] on input "4.36E6" at bounding box center [713, 157] width 189 height 19
click at [633, 156] on input "4.36E6" at bounding box center [713, 157] width 189 height 19
click at [637, 157] on input "4.36E6" at bounding box center [713, 157] width 189 height 19
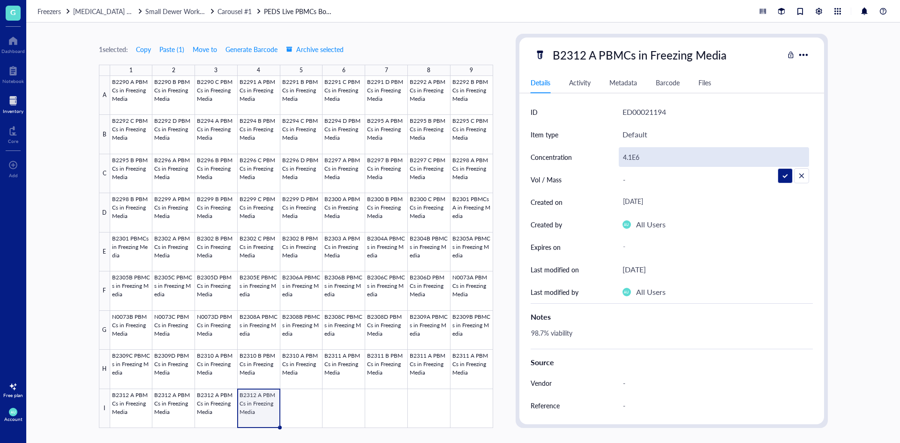
type input "4.13E6"
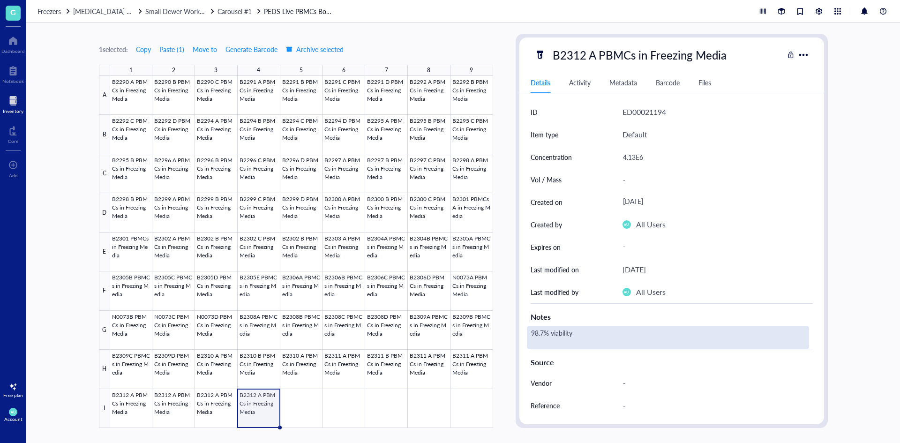
click at [539, 337] on div "98.7% viability" at bounding box center [668, 337] width 282 height 23
click at [542, 331] on textarea "98.7% viability" at bounding box center [581, 337] width 109 height 21
type textarea "98.1% viability"
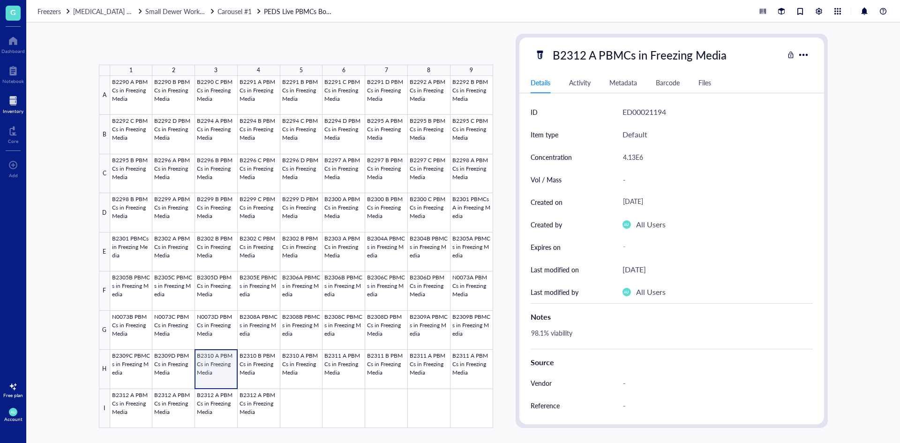
click at [203, 368] on div at bounding box center [301, 252] width 383 height 352
click at [220, 379] on div at bounding box center [301, 252] width 383 height 352
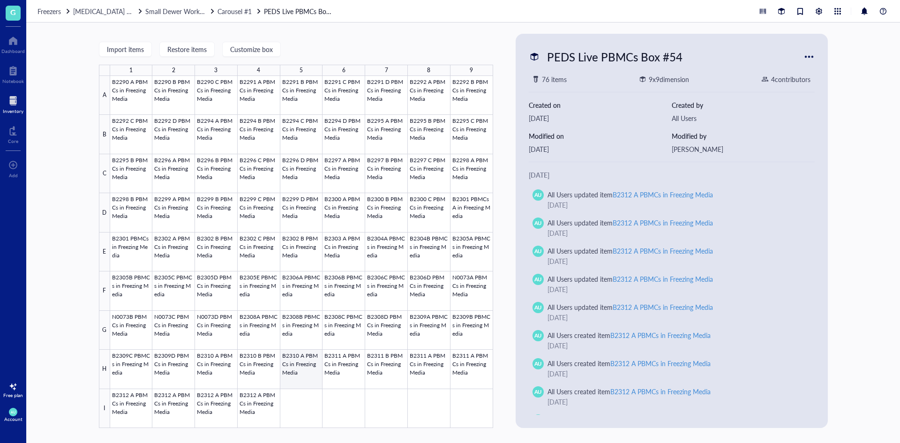
click at [316, 363] on div at bounding box center [301, 252] width 383 height 352
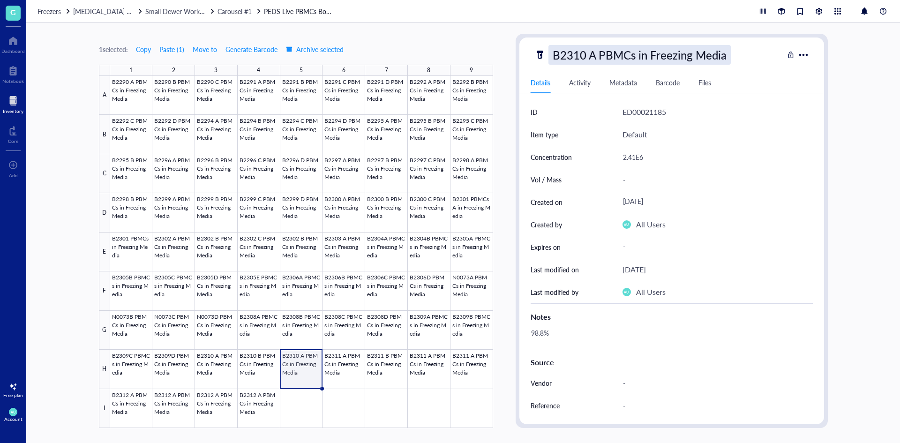
click at [570, 53] on div "B2310 A PBMCs in Freezing Media" at bounding box center [639, 55] width 182 height 20
click at [595, 55] on input "B2310 A PBMCs in Freezing Media" at bounding box center [657, 54] width 217 height 19
type input "B2310 C PBMCs in Freezing Media"
